Goal: Use online tool/utility: Utilize a website feature to perform a specific function

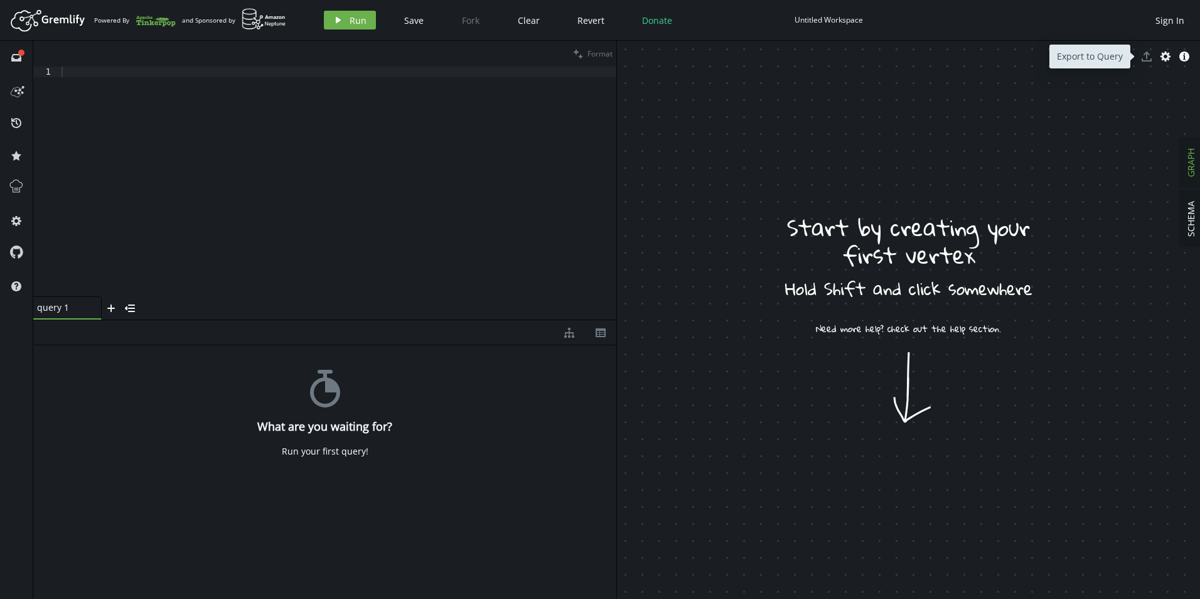
click at [1144, 59] on span "export" at bounding box center [1147, 56] width 19 height 19
click at [1163, 58] on icon "button" at bounding box center [1166, 56] width 10 height 10
click at [24, 218] on button "cog" at bounding box center [16, 220] width 20 height 20
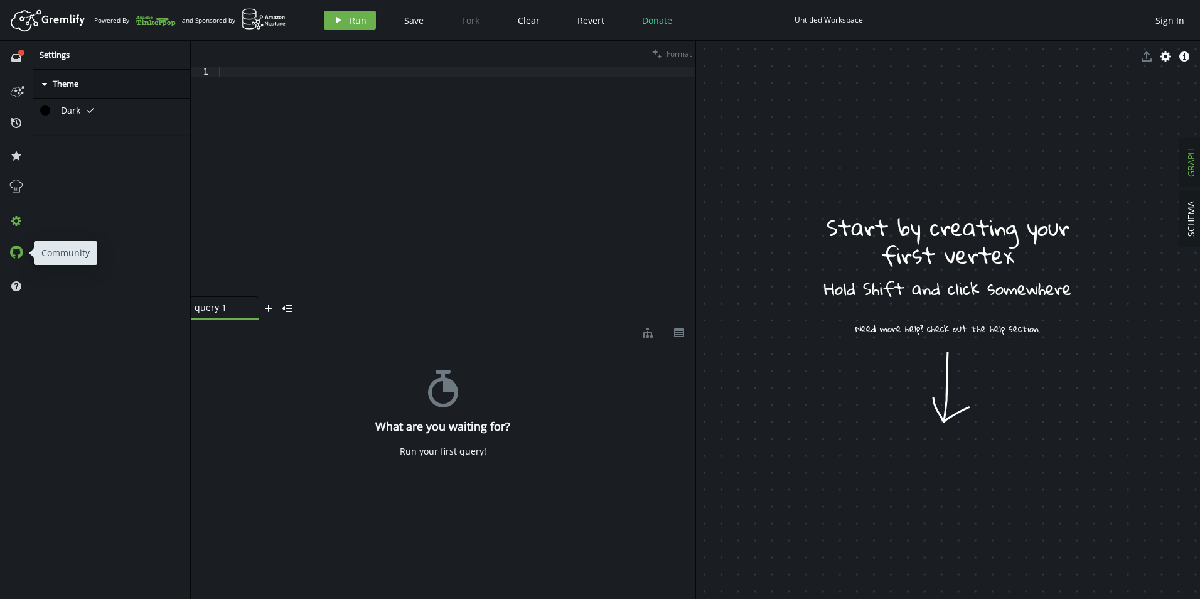
click at [18, 249] on icon at bounding box center [16, 251] width 13 height 13
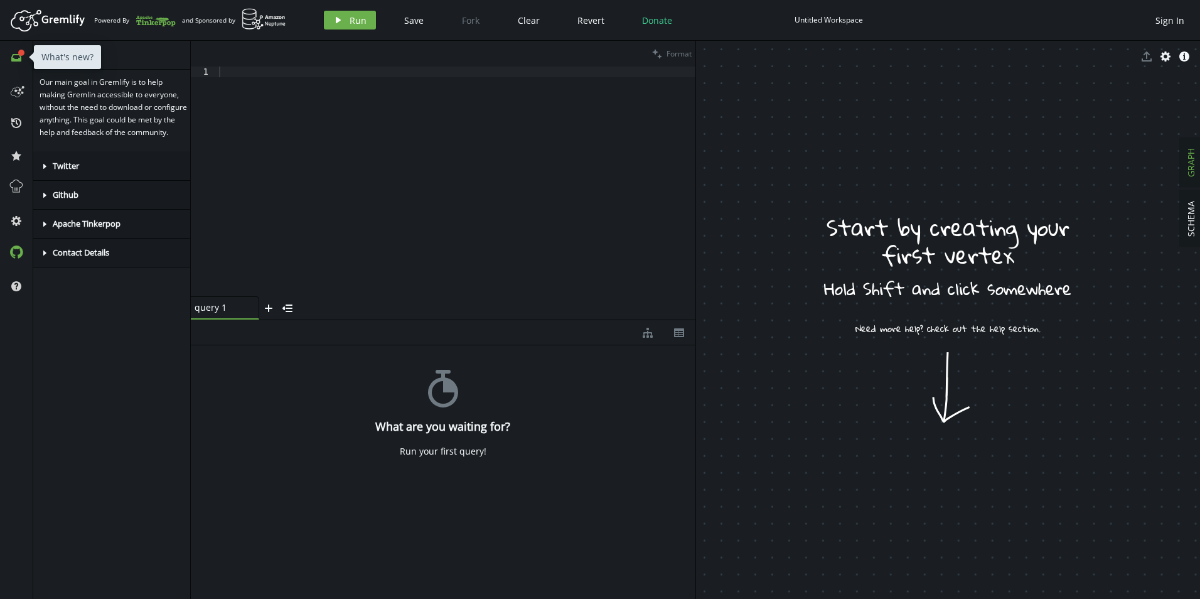
click at [15, 63] on button "full-circle inbox" at bounding box center [16, 57] width 20 height 20
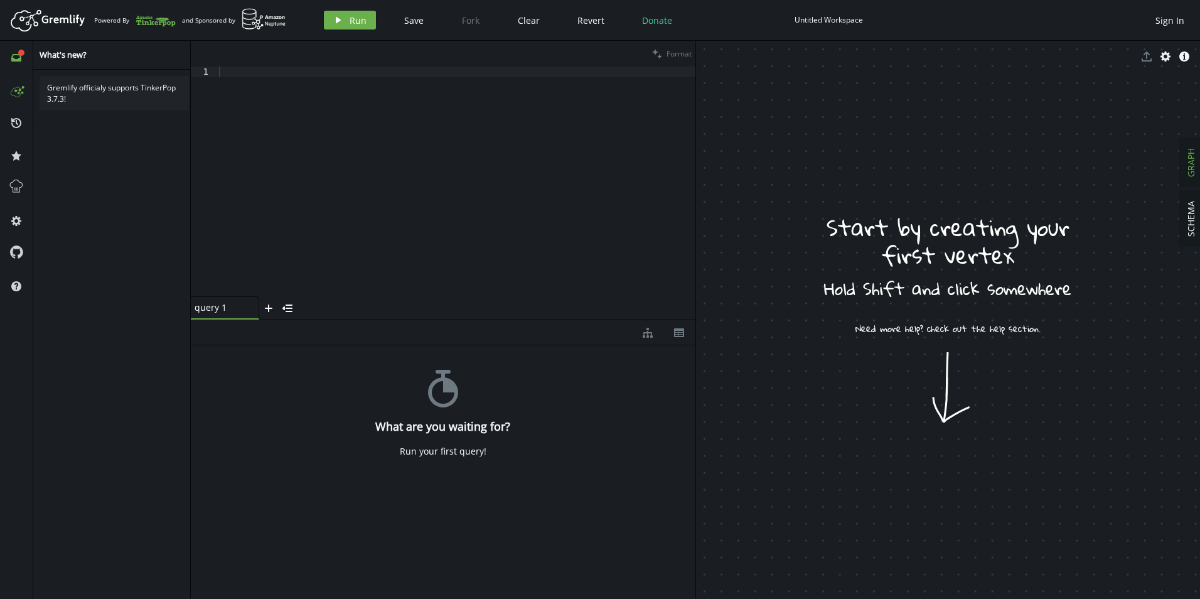
click at [21, 89] on icon at bounding box center [16, 90] width 20 height 20
click at [14, 126] on icon "history" at bounding box center [16, 123] width 10 height 10
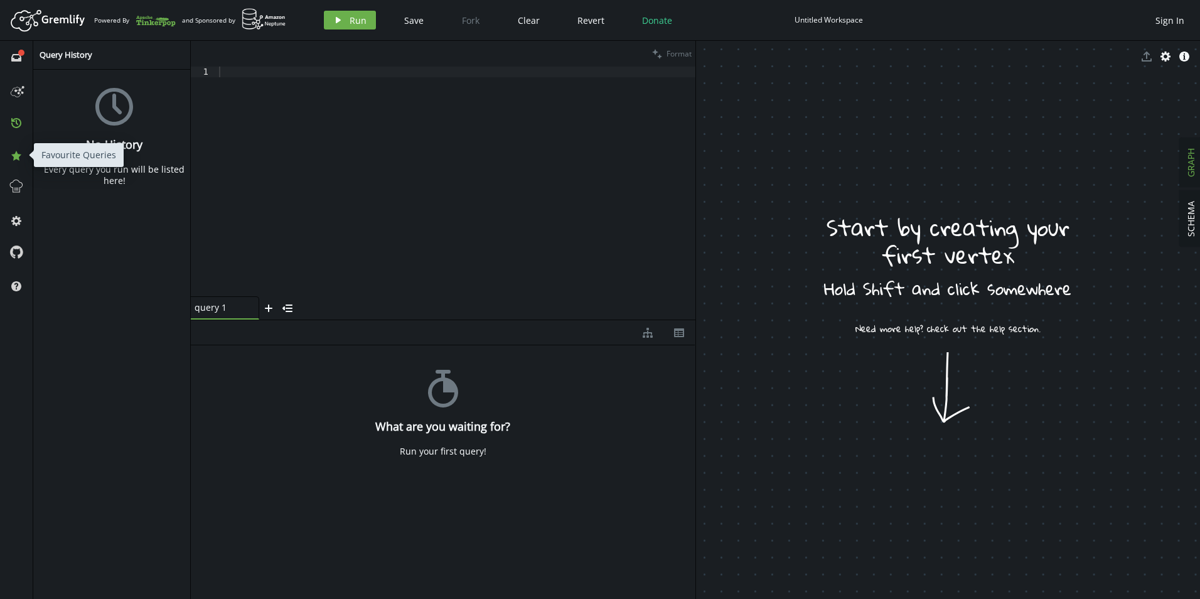
click at [18, 155] on icon at bounding box center [16, 156] width 10 height 10
click at [13, 178] on icon at bounding box center [16, 186] width 16 height 16
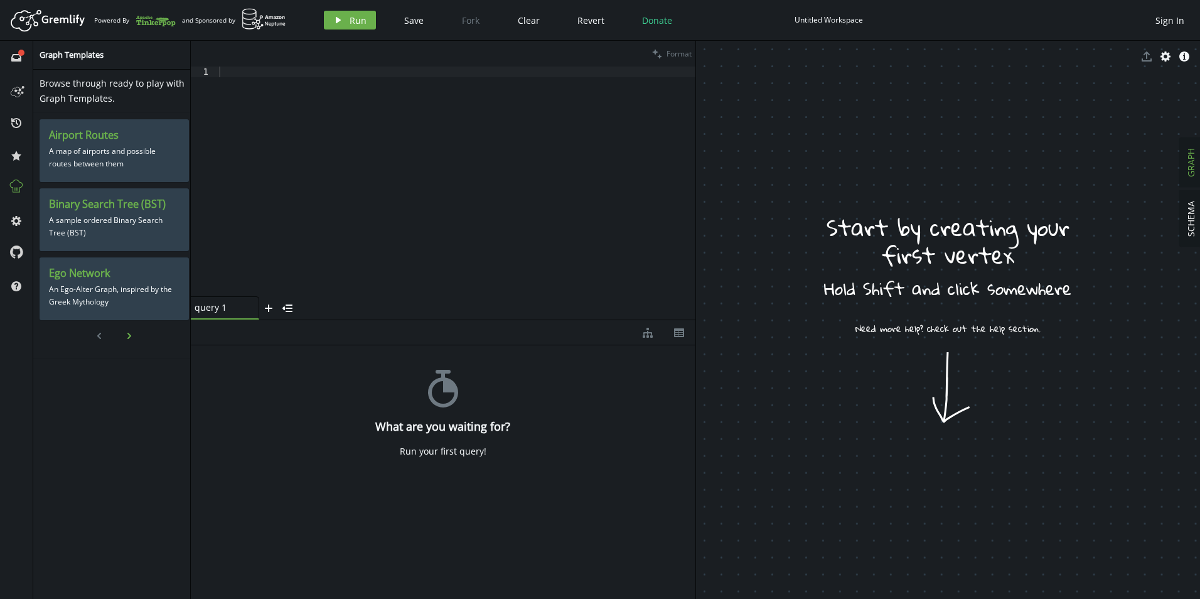
click at [130, 332] on button "chevron-right" at bounding box center [129, 335] width 19 height 19
click at [134, 330] on div "Maximum Flow A basic flow network. Shortest Paths Find the total shortest path …" at bounding box center [114, 235] width 149 height 232
click at [271, 303] on icon "plus" at bounding box center [269, 308] width 10 height 10
click at [320, 309] on icon at bounding box center [318, 308] width 5 height 5
click at [1187, 212] on span "SCHEMA" at bounding box center [1191, 219] width 12 height 36
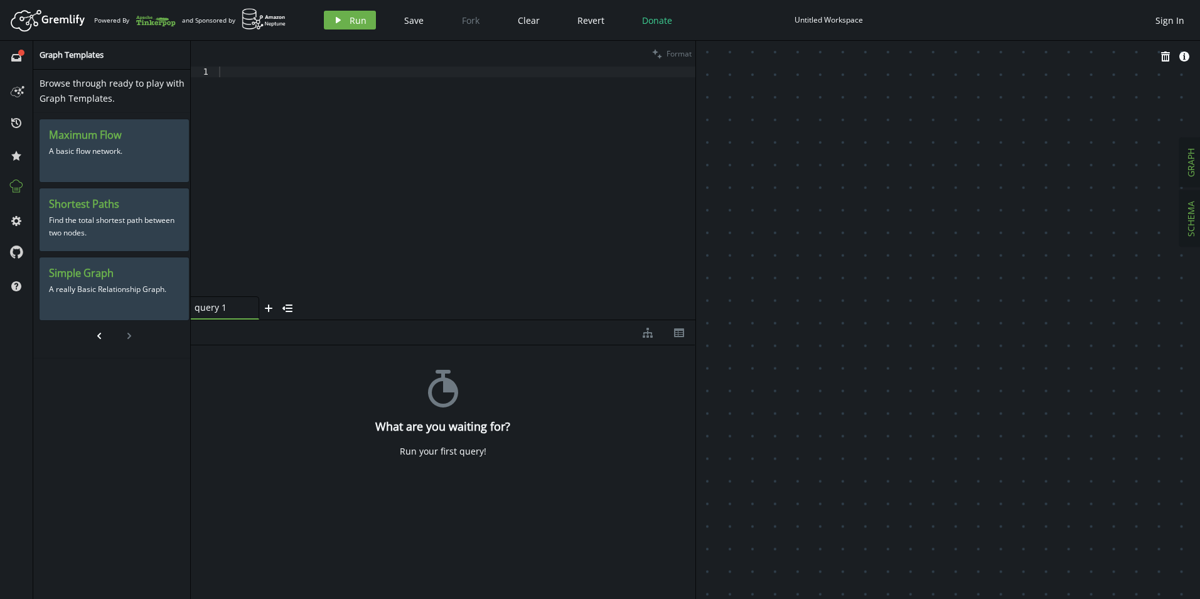
click at [1193, 171] on span "GRAPH" at bounding box center [1191, 162] width 12 height 29
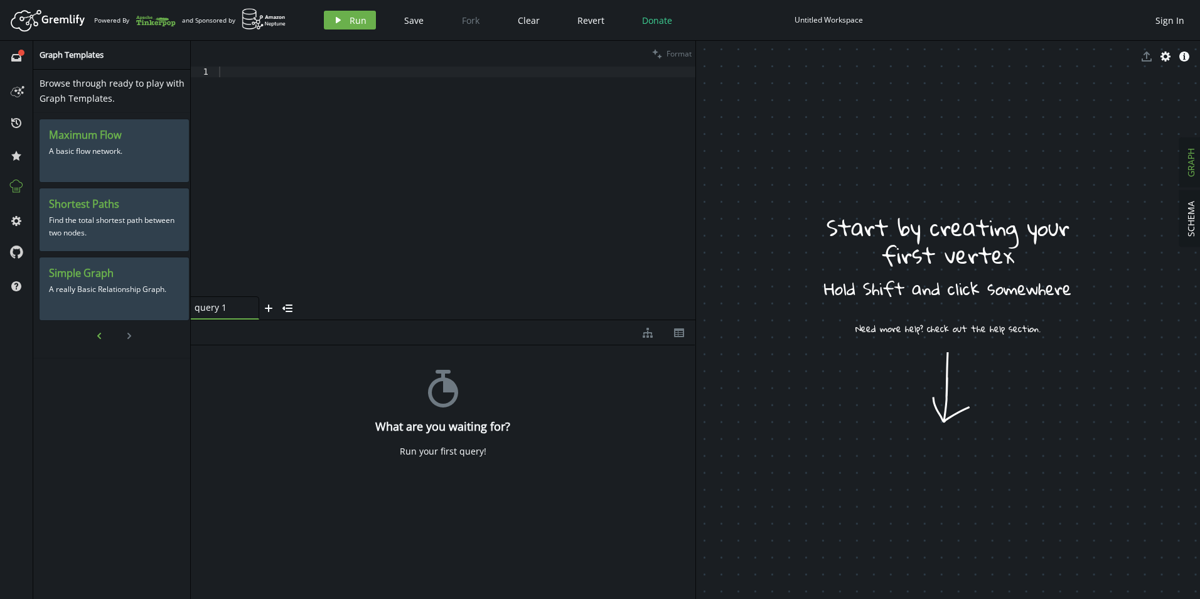
click at [100, 337] on icon "button" at bounding box center [99, 336] width 4 height 6
click at [18, 91] on icon at bounding box center [16, 90] width 20 height 20
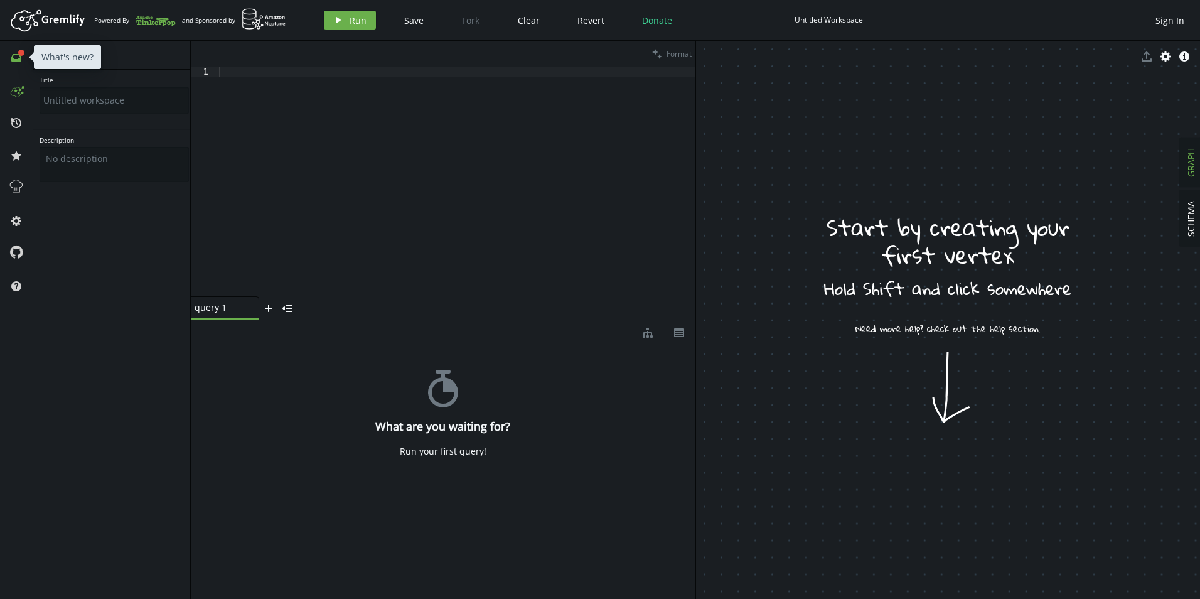
click at [18, 58] on icon at bounding box center [16, 58] width 10 height 8
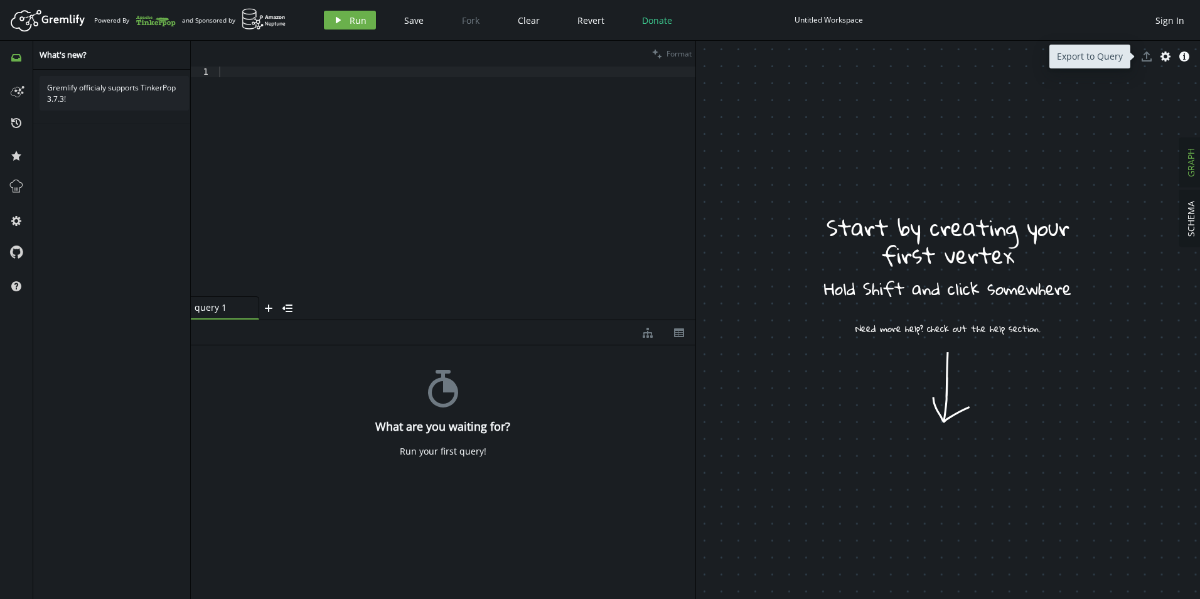
click at [1144, 55] on span "export" at bounding box center [1147, 56] width 19 height 19
click at [1166, 56] on icon "cog" at bounding box center [1166, 56] width 10 height 10
click at [1195, 56] on div "export cog info-sign" at bounding box center [948, 57] width 505 height 32
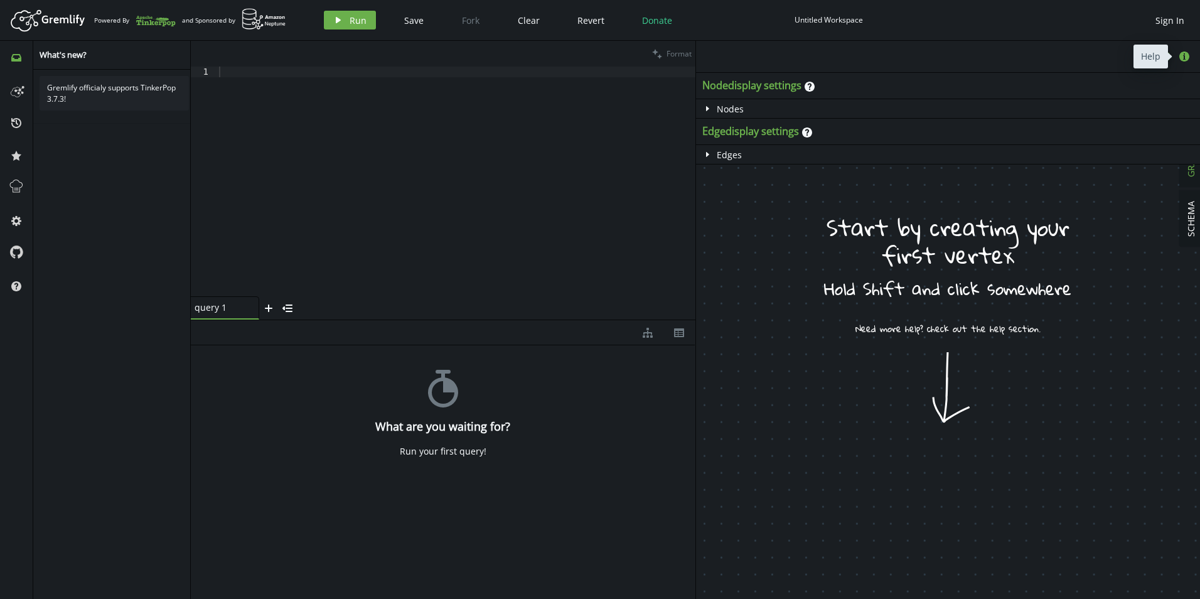
click at [1186, 56] on icon "button" at bounding box center [1185, 56] width 10 height 10
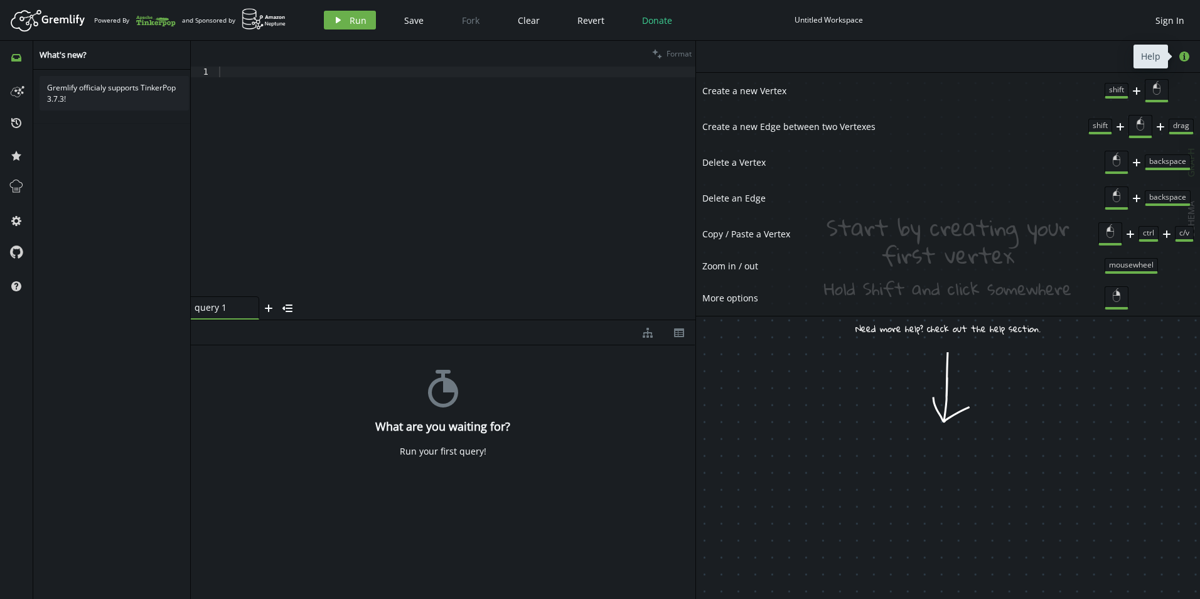
click at [1186, 56] on icon "button" at bounding box center [1185, 56] width 10 height 10
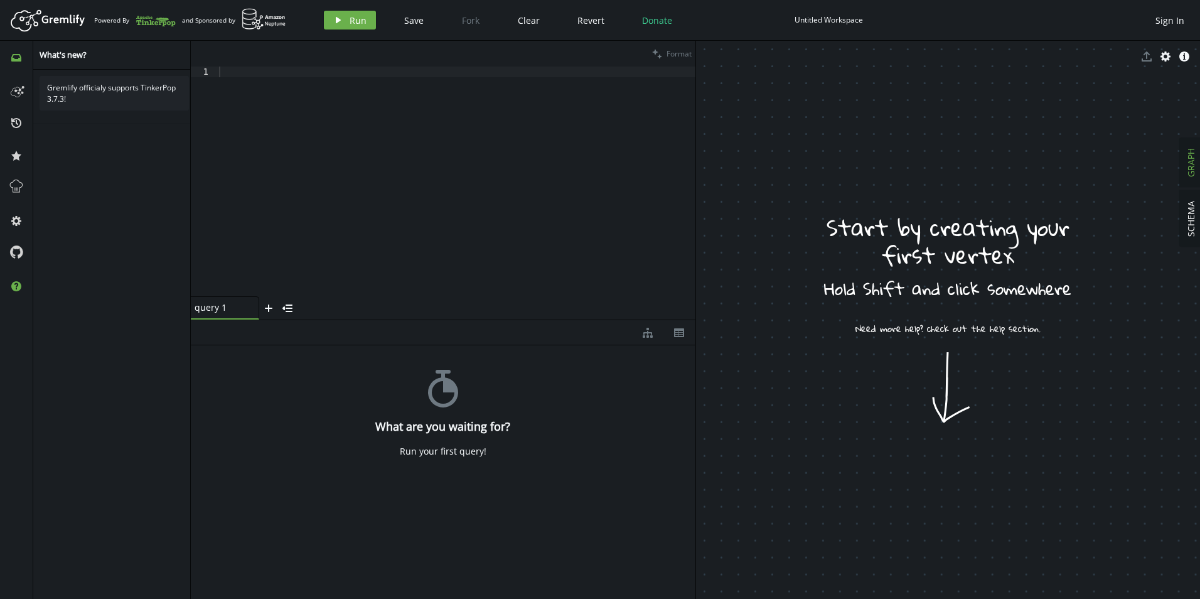
click at [18, 288] on icon at bounding box center [16, 286] width 10 height 10
click at [99, 135] on span "Documentation" at bounding box center [82, 134] width 59 height 11
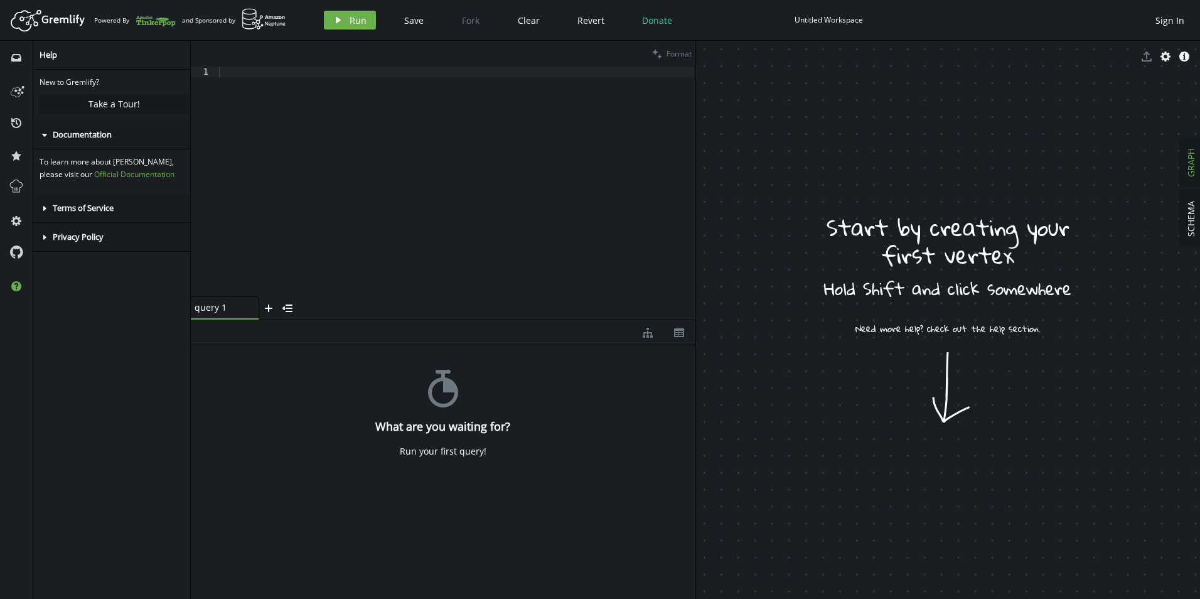
click at [114, 205] on span "Terms of Service" at bounding box center [83, 207] width 61 height 11
click at [105, 288] on div "caret-right Privacy Policy" at bounding box center [114, 281] width 162 height 29
